Goal: Transaction & Acquisition: Purchase product/service

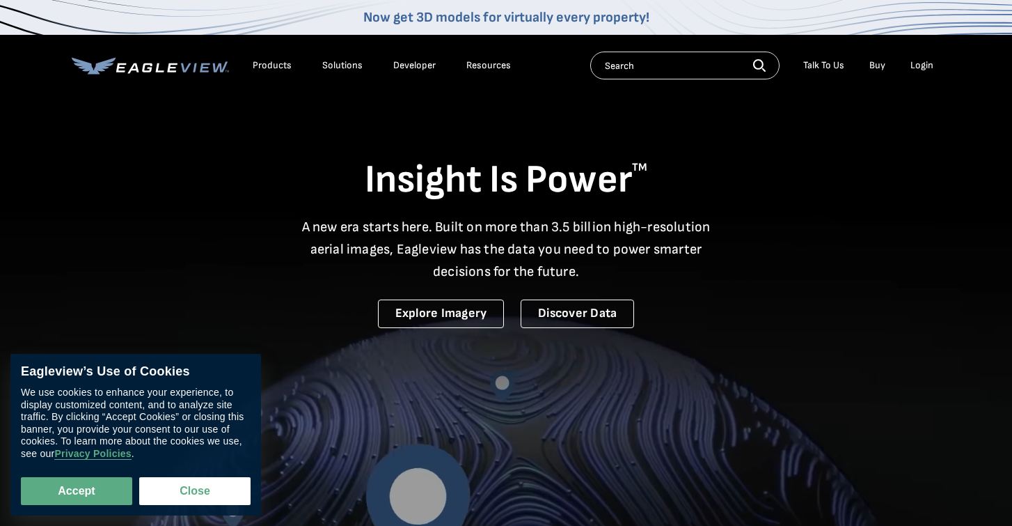
click at [923, 61] on div "Login" at bounding box center [922, 65] width 23 height 13
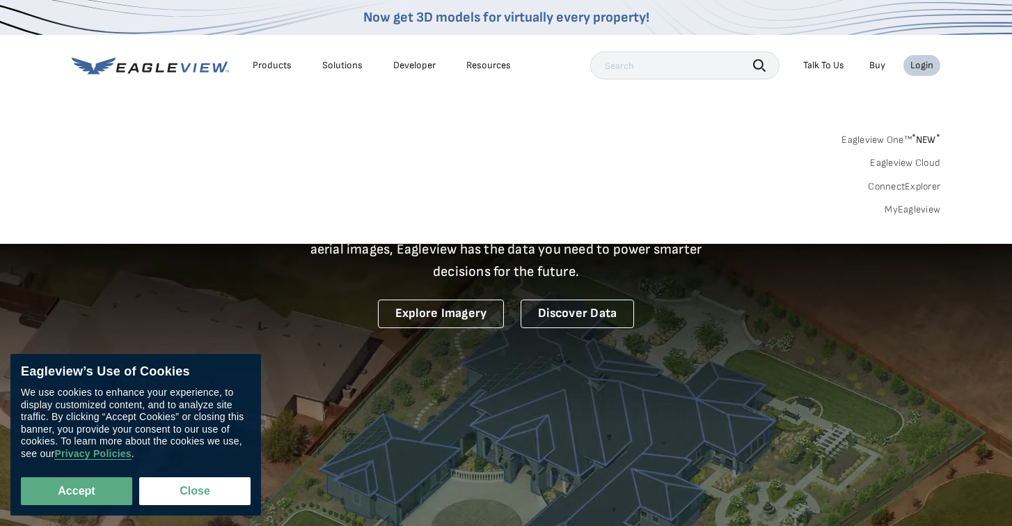
click at [926, 66] on div "Login" at bounding box center [922, 65] width 23 height 13
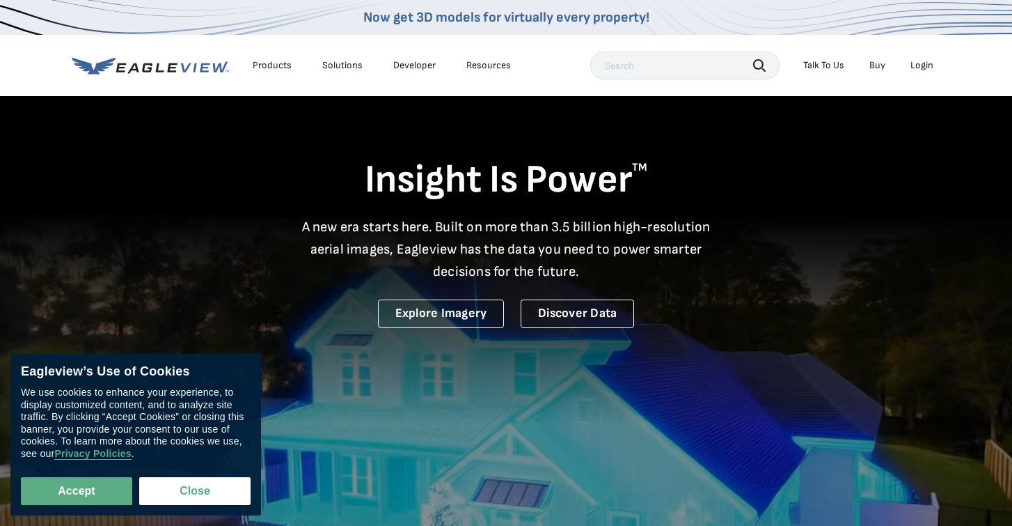
click at [926, 66] on div "Login" at bounding box center [922, 65] width 23 height 13
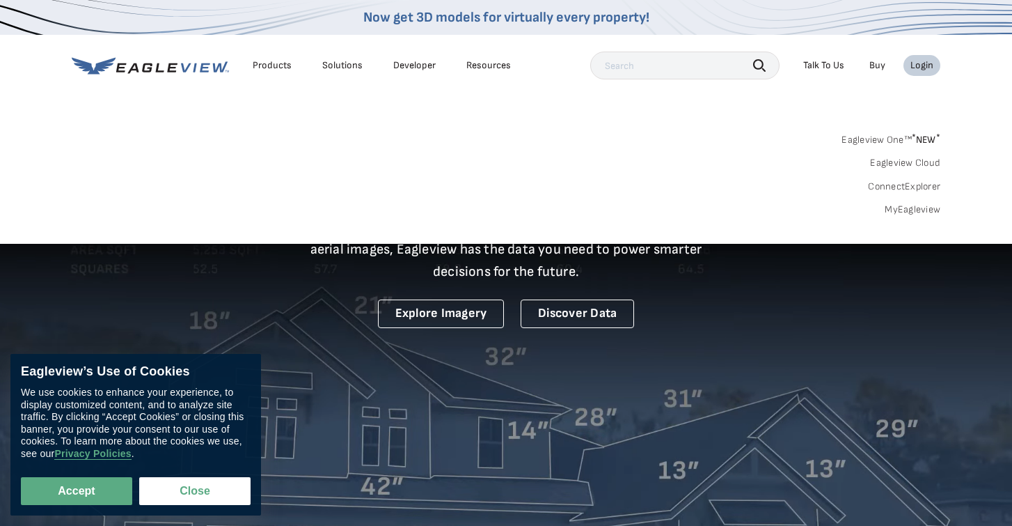
click at [905, 210] on link "MyEagleview" at bounding box center [913, 209] width 56 height 13
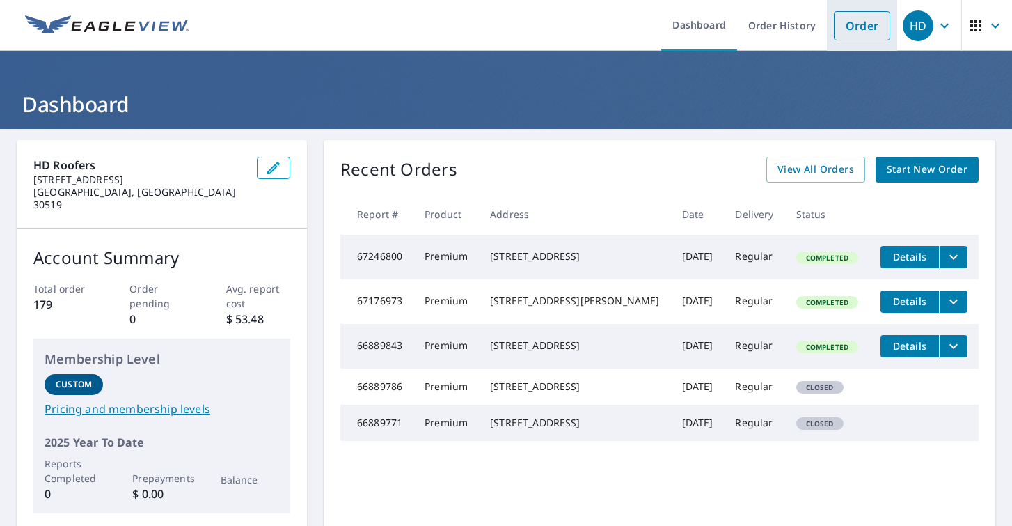
click at [863, 33] on link "Order" at bounding box center [862, 25] width 56 height 29
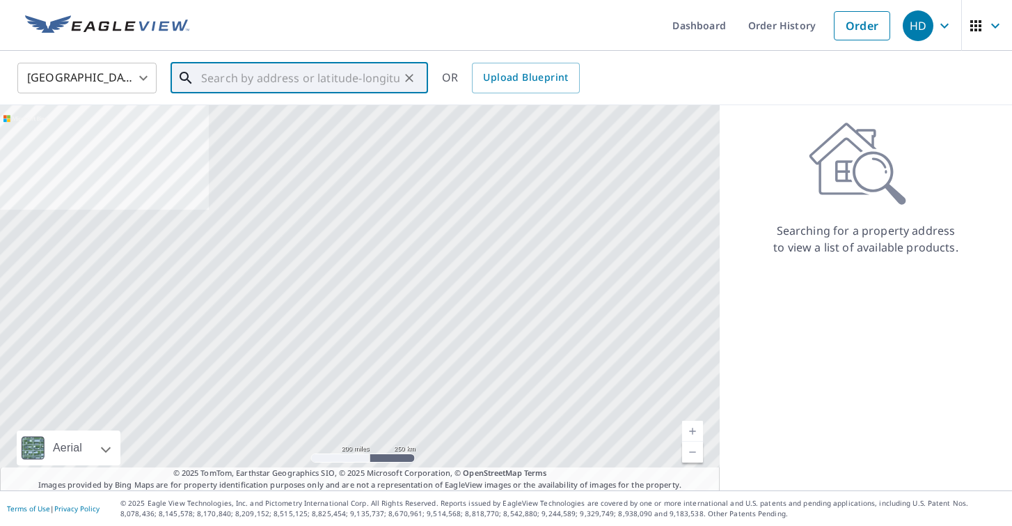
click at [382, 72] on input "text" at bounding box center [300, 77] width 198 height 39
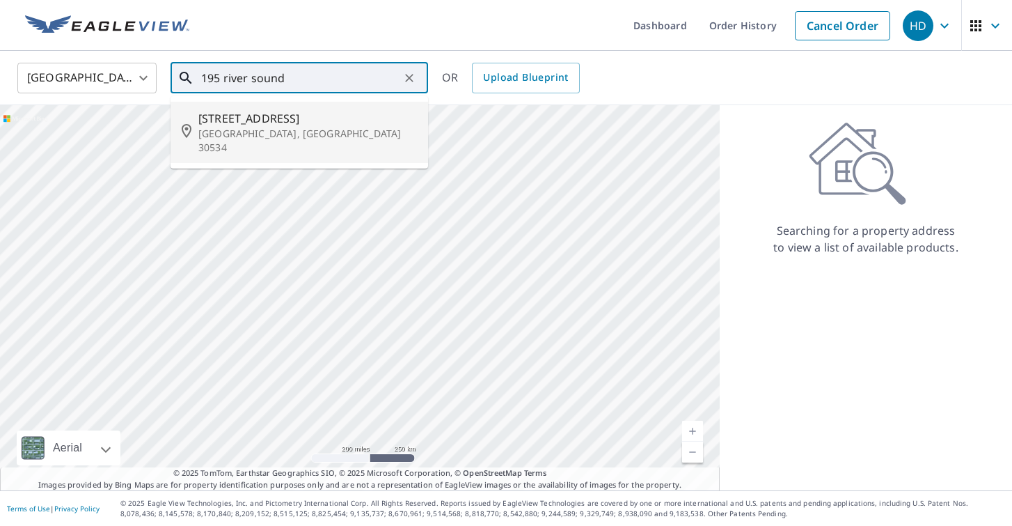
click at [302, 132] on p "[GEOGRAPHIC_DATA], [GEOGRAPHIC_DATA] 30534" at bounding box center [307, 141] width 219 height 28
type input "[STREET_ADDRESS]"
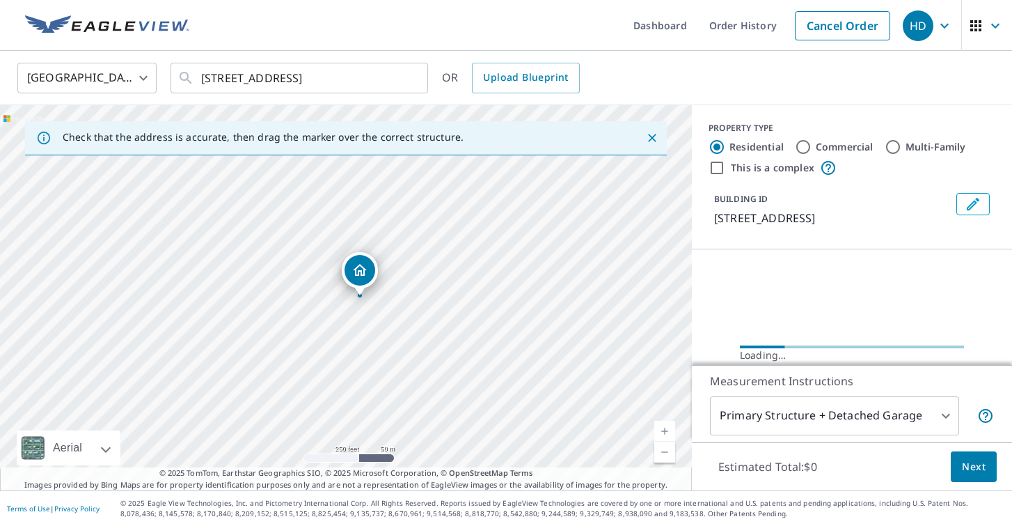
click at [668, 425] on link "Current Level 17, Zoom In" at bounding box center [664, 431] width 21 height 21
click at [668, 425] on link "Current Level 18, Zoom In" at bounding box center [664, 431] width 21 height 21
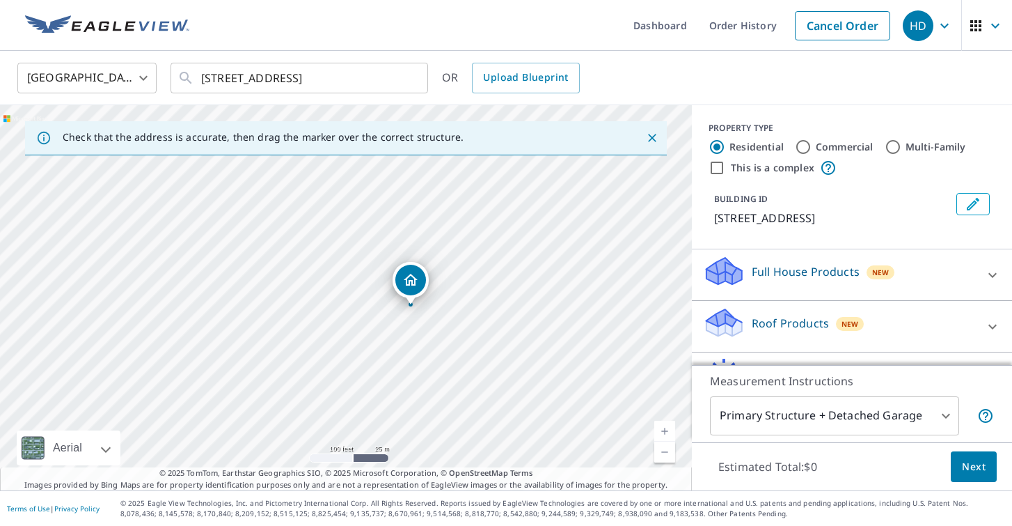
click at [661, 447] on link "Current Level 18, Zoom Out" at bounding box center [664, 451] width 21 height 21
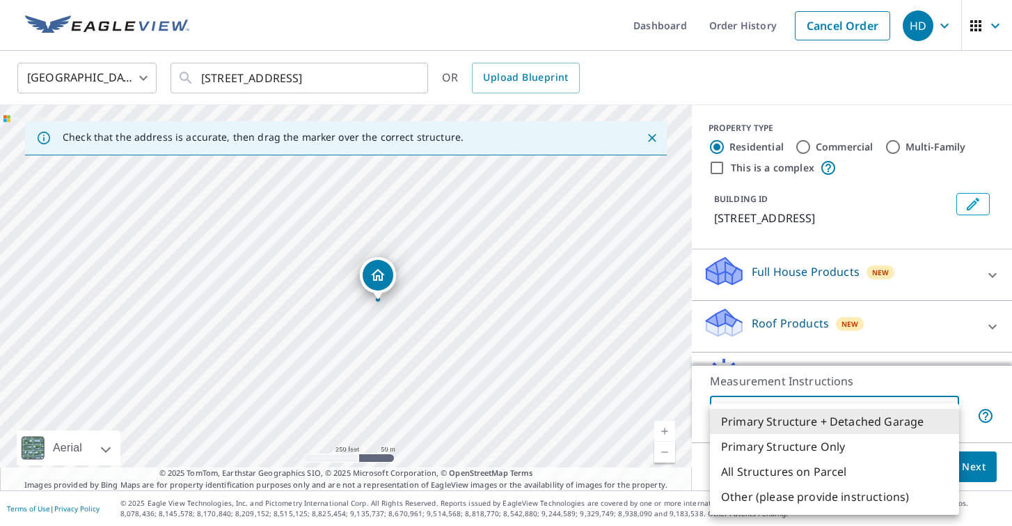
click at [949, 420] on body "HD HD Dashboard Order History Cancel Order HD [GEOGRAPHIC_DATA] US ​ [STREET_AD…" at bounding box center [506, 263] width 1012 height 526
click at [956, 388] on div at bounding box center [506, 263] width 1012 height 526
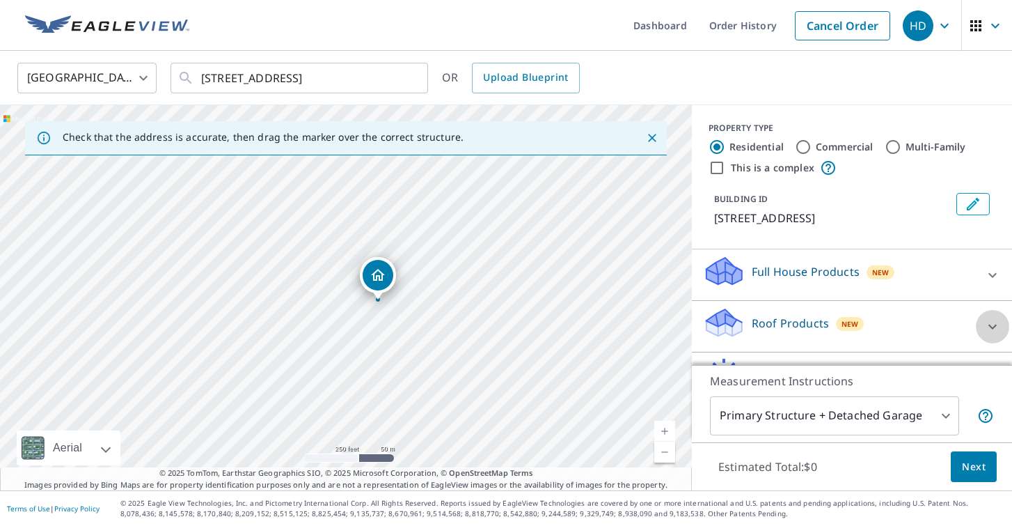
click at [991, 325] on icon at bounding box center [992, 326] width 17 height 17
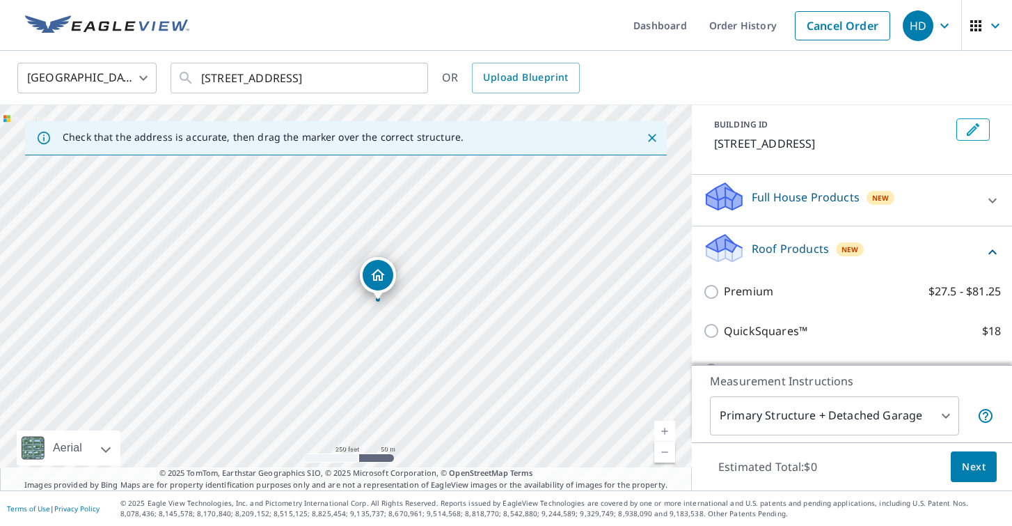
scroll to position [93, 0]
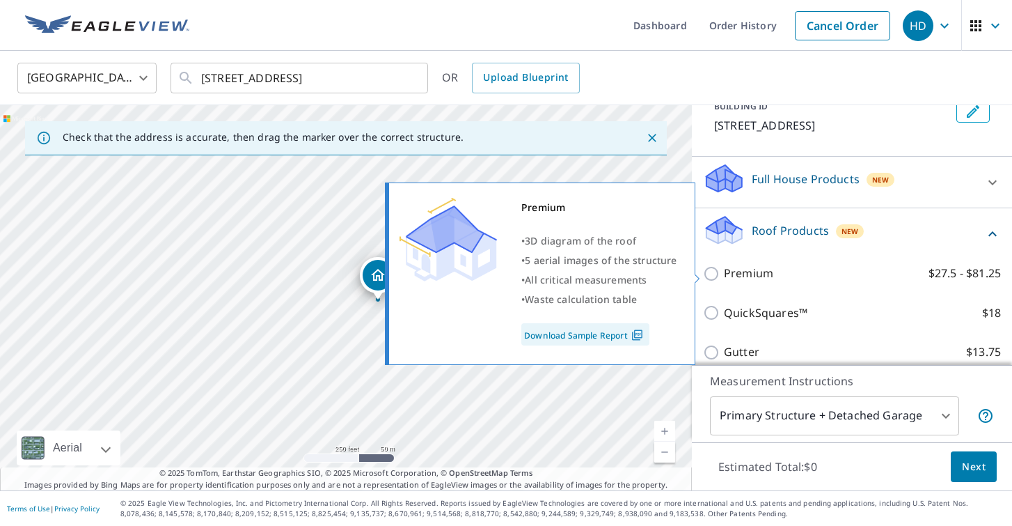
click at [718, 269] on input "Premium $27.5 - $81.25" at bounding box center [713, 273] width 21 height 17
checkbox input "true"
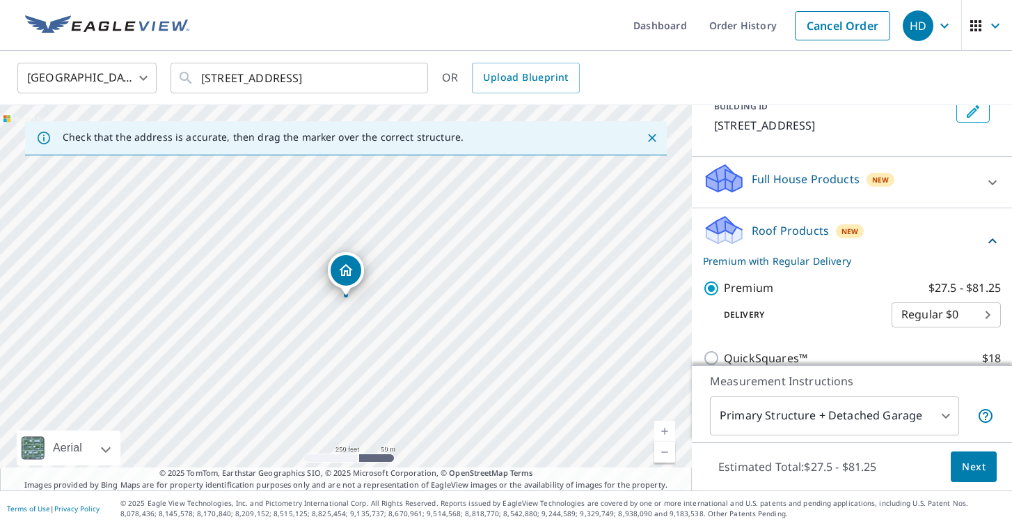
click at [995, 469] on button "Next" at bounding box center [974, 466] width 46 height 31
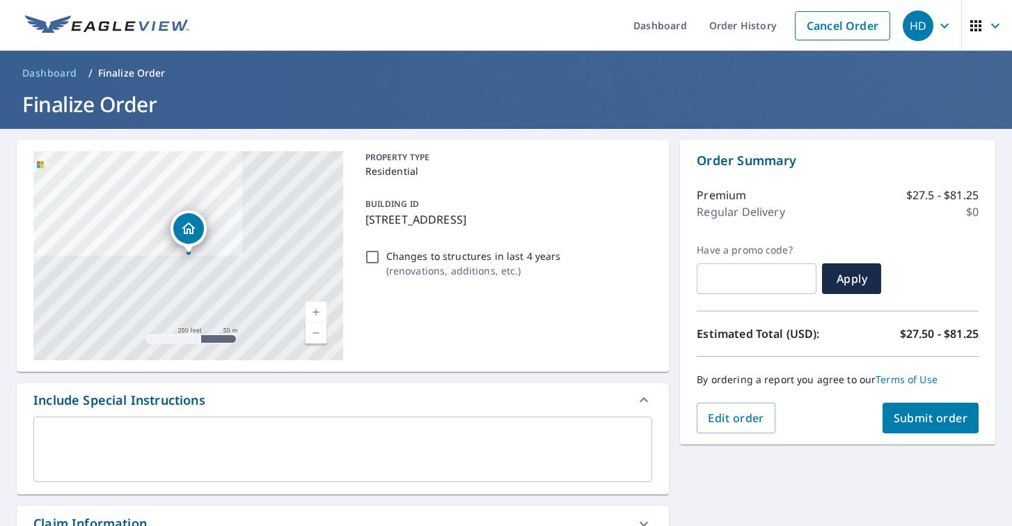
click at [919, 422] on span "Submit order" at bounding box center [931, 417] width 74 height 15
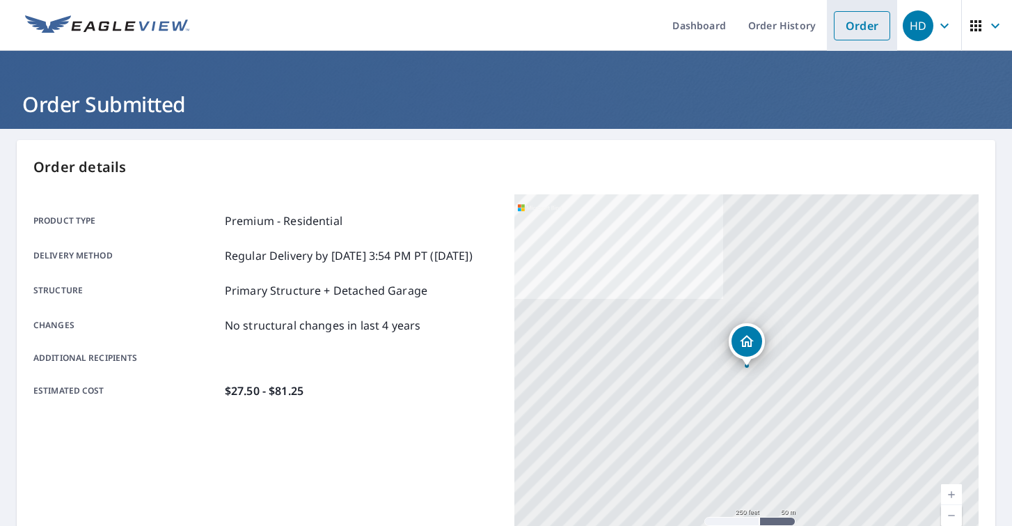
click at [858, 26] on link "Order" at bounding box center [862, 25] width 56 height 29
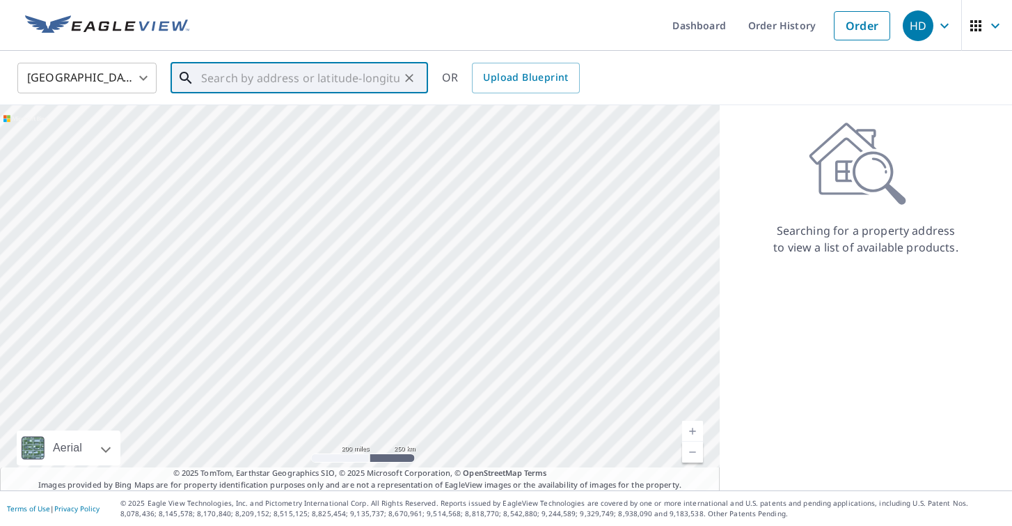
click at [372, 83] on input "text" at bounding box center [300, 77] width 198 height 39
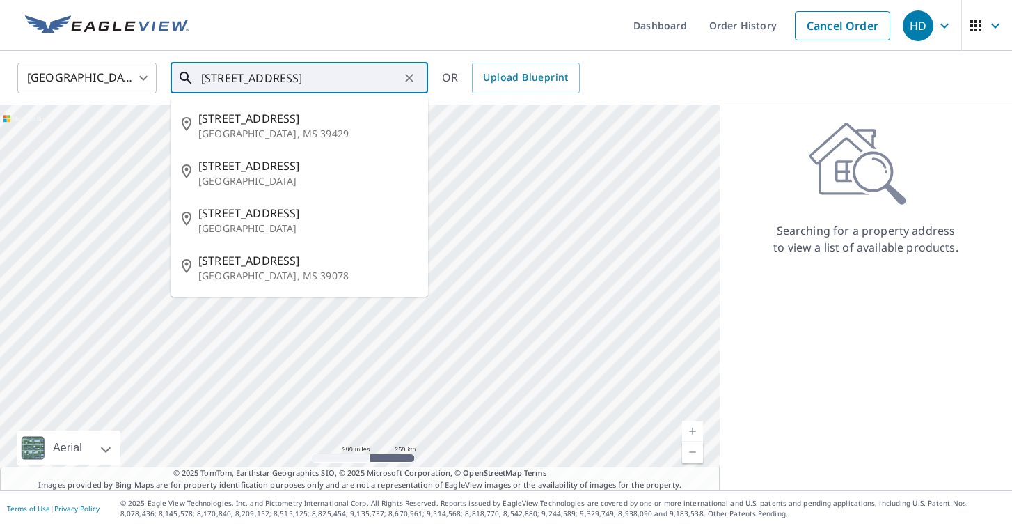
click at [219, 77] on input "[STREET_ADDRESS]" at bounding box center [300, 77] width 198 height 39
click at [354, 72] on input "[STREET_ADDRESS]" at bounding box center [300, 77] width 198 height 39
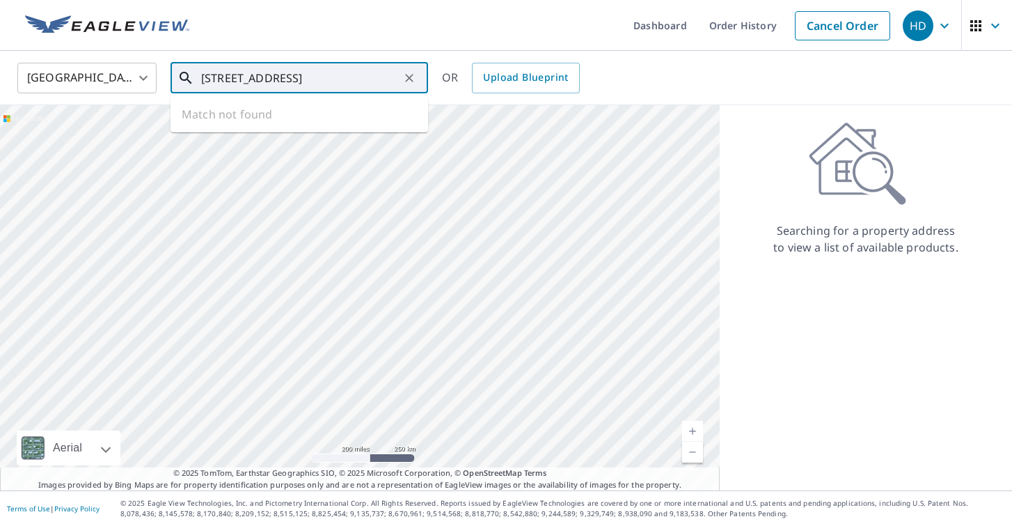
click at [220, 83] on input "[STREET_ADDRESS]" at bounding box center [300, 77] width 198 height 39
click at [260, 79] on input "[STREET_ADDRESS]" at bounding box center [300, 77] width 198 height 39
type input "[STREET_ADDRESS]"
click at [438, 69] on div "[GEOGRAPHIC_DATA] [GEOGRAPHIC_DATA] ​ [STREET_ADDRESS] ​ Match not found OR Upl…" at bounding box center [501, 77] width 989 height 33
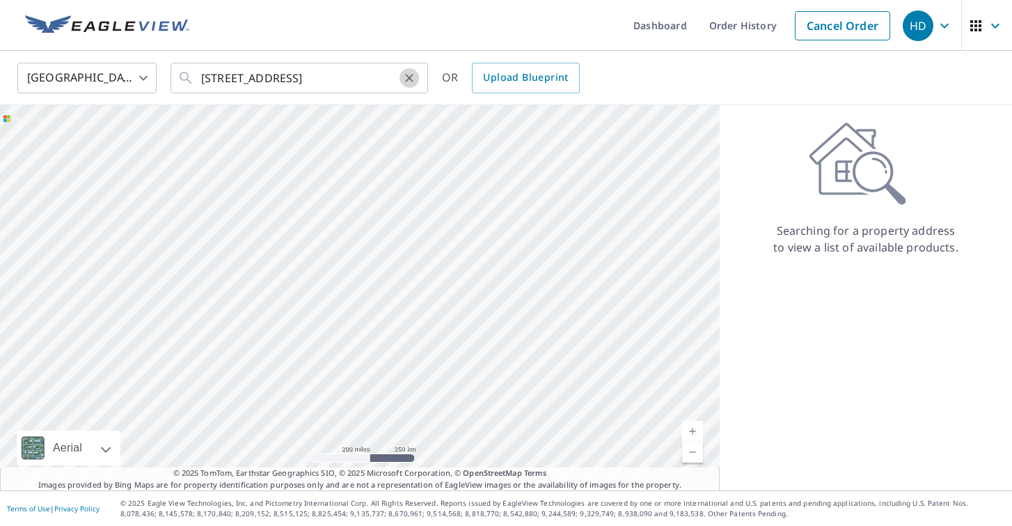
click at [400, 79] on button "Clear" at bounding box center [409, 77] width 19 height 19
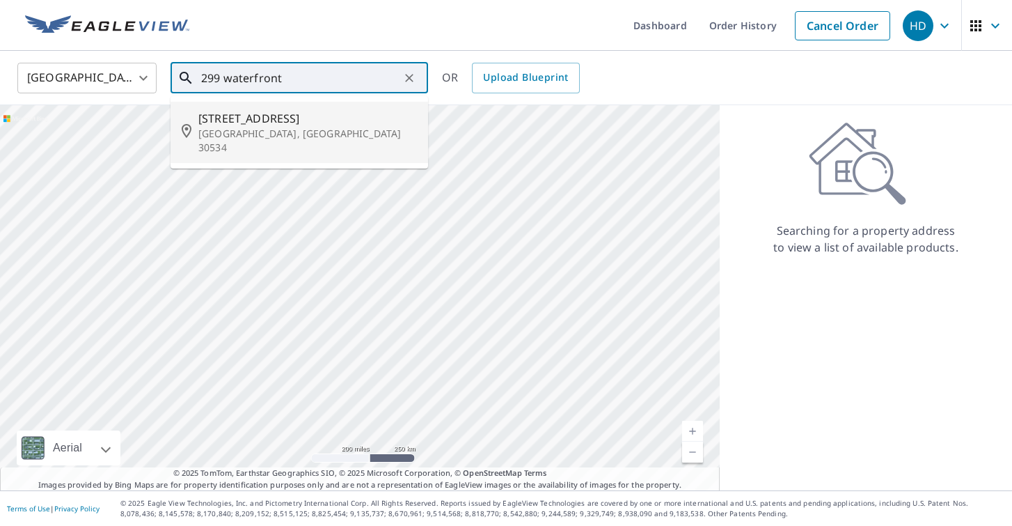
click at [274, 141] on li "[STREET_ADDRESS]" at bounding box center [300, 132] width 258 height 61
type input "[STREET_ADDRESS]"
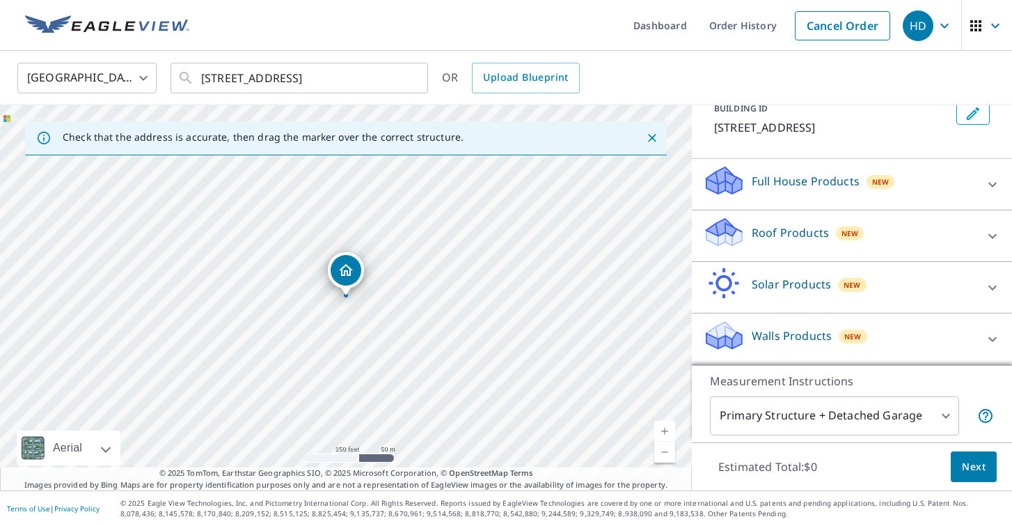
scroll to position [107, 0]
click at [992, 233] on icon at bounding box center [992, 236] width 17 height 17
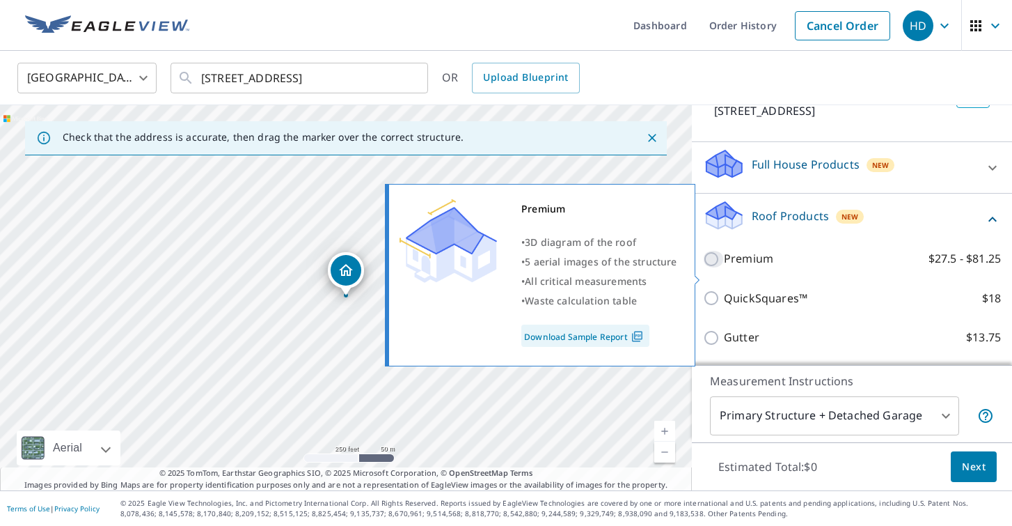
click at [716, 267] on input "Premium $27.5 - $81.25" at bounding box center [713, 259] width 21 height 17
checkbox input "true"
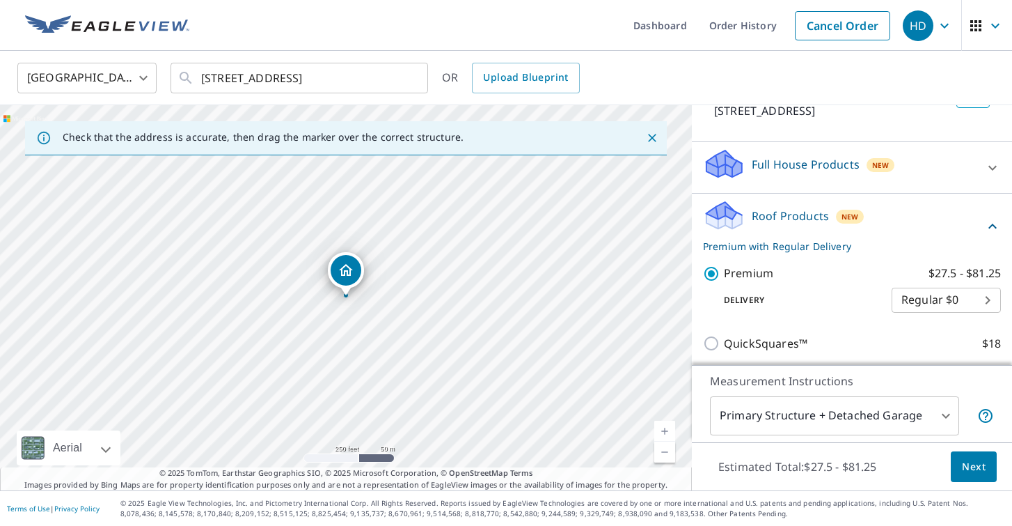
scroll to position [312, 0]
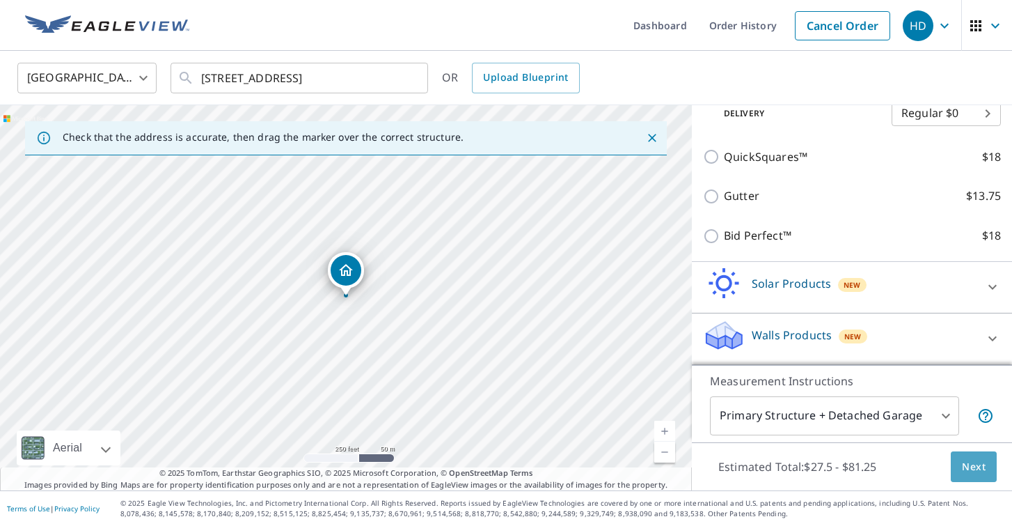
click at [982, 468] on span "Next" at bounding box center [974, 466] width 24 height 17
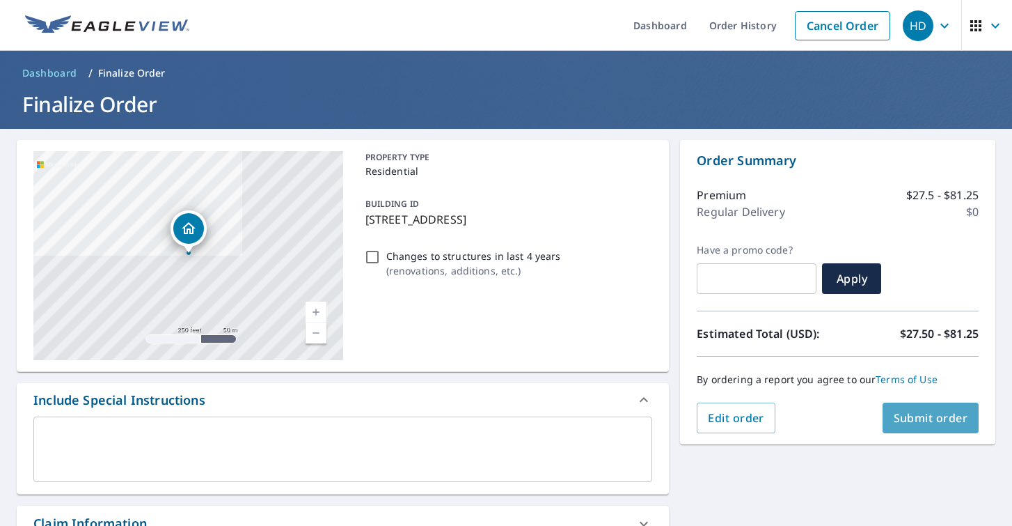
click at [934, 416] on span "Submit order" at bounding box center [931, 417] width 74 height 15
